Goal: Transaction & Acquisition: Book appointment/travel/reservation

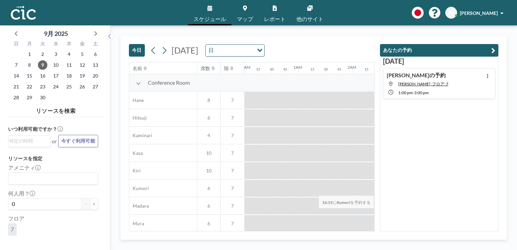
scroll to position [0, 785]
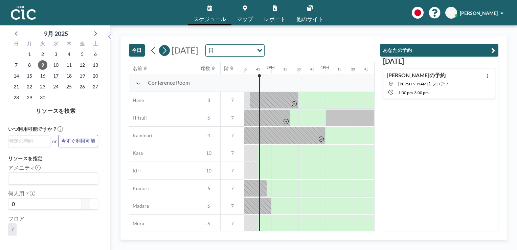
click at [164, 49] on icon at bounding box center [164, 50] width 6 height 10
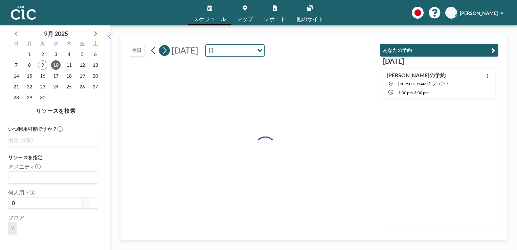
click at [164, 49] on icon at bounding box center [164, 50] width 6 height 10
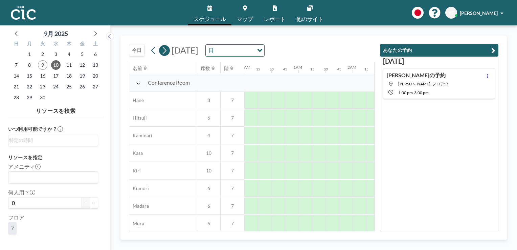
click at [164, 49] on icon at bounding box center [164, 50] width 6 height 10
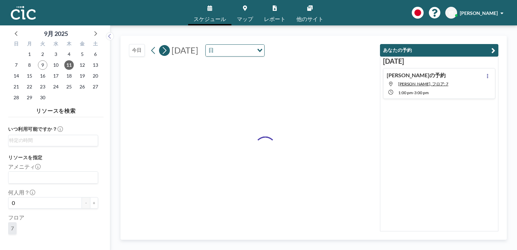
click at [164, 49] on icon at bounding box center [164, 50] width 6 height 10
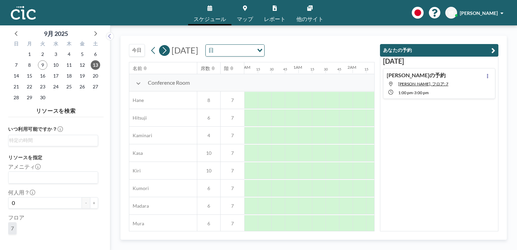
click at [164, 49] on icon at bounding box center [164, 50] width 6 height 10
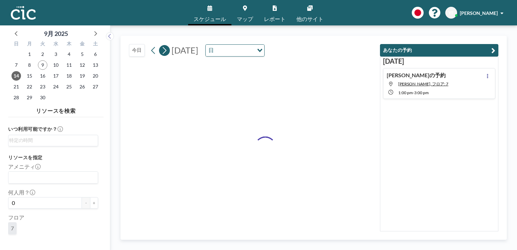
click at [164, 49] on icon at bounding box center [164, 50] width 6 height 10
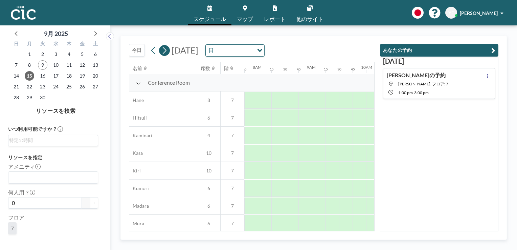
click at [164, 49] on icon at bounding box center [164, 50] width 6 height 10
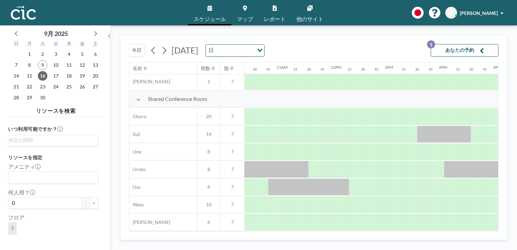
scroll to position [479, 573]
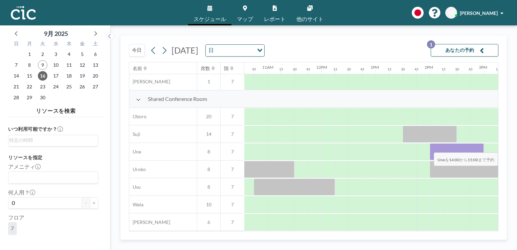
drag, startPoint x: 435, startPoint y: 144, endPoint x: 481, endPoint y: 147, distance: 46.1
click at [481, 147] on div at bounding box center [457, 151] width 54 height 17
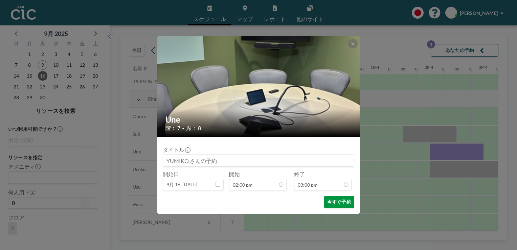
click at [339, 202] on button "今すぐ予約" at bounding box center [339, 202] width 30 height 13
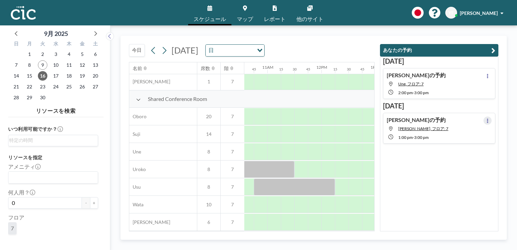
click at [486, 118] on icon at bounding box center [487, 120] width 3 height 4
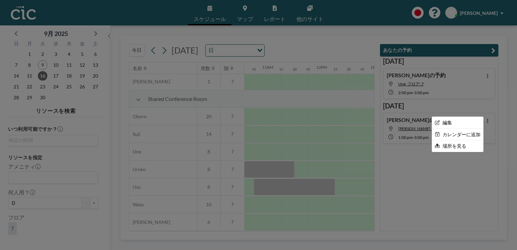
click at [471, 167] on div at bounding box center [258, 125] width 517 height 250
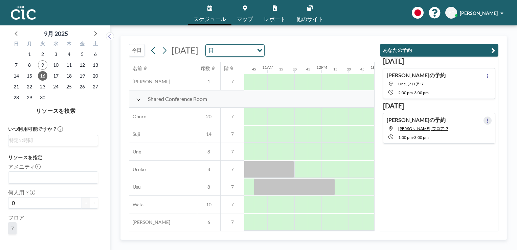
click at [487, 122] on icon at bounding box center [487, 120] width 1 height 4
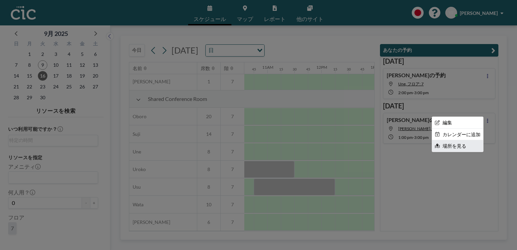
click at [457, 146] on li "場所を見る" at bounding box center [457, 146] width 51 height 12
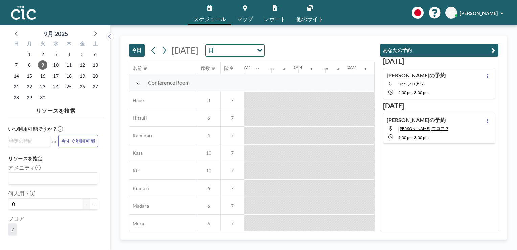
scroll to position [0, 799]
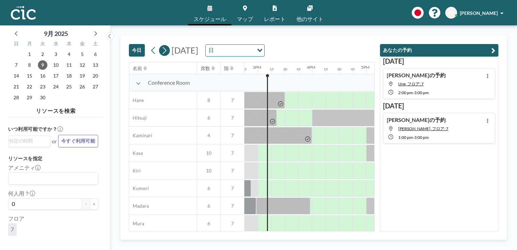
click at [165, 51] on icon at bounding box center [165, 50] width 4 height 7
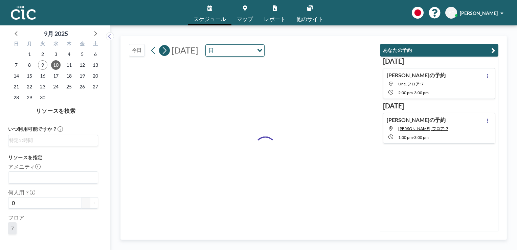
click at [165, 51] on icon at bounding box center [165, 50] width 4 height 7
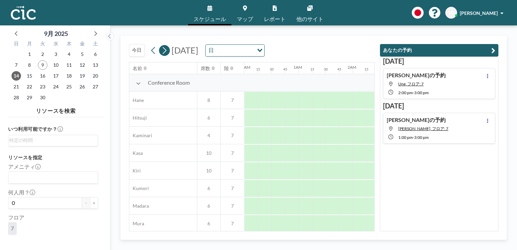
click at [165, 51] on icon at bounding box center [165, 50] width 4 height 7
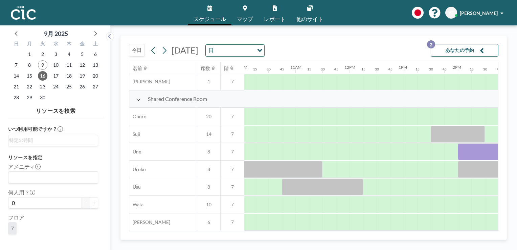
scroll to position [479, 552]
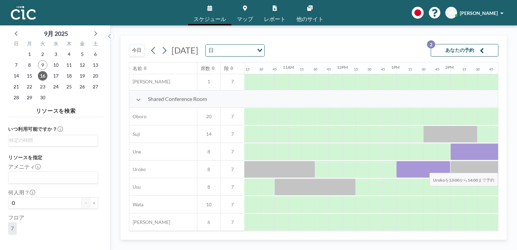
drag, startPoint x: 400, startPoint y: 167, endPoint x: 444, endPoint y: 168, distance: 44.0
click at [444, 168] on div at bounding box center [423, 169] width 54 height 17
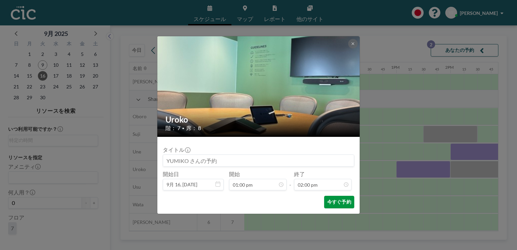
click at [337, 201] on button "今すぐ予約" at bounding box center [339, 202] width 30 height 13
